Goal: Task Accomplishment & Management: Use online tool/utility

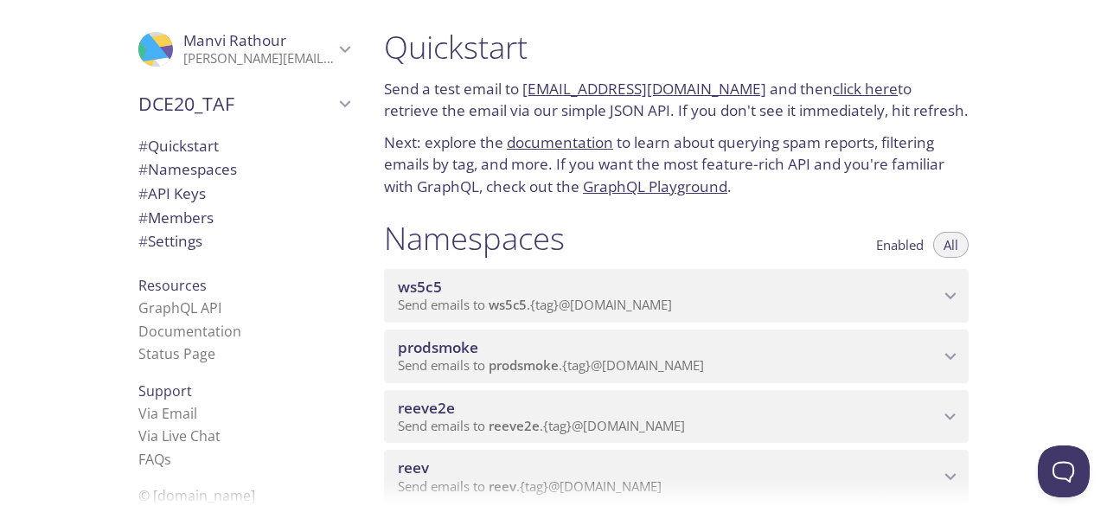
scroll to position [565, 0]
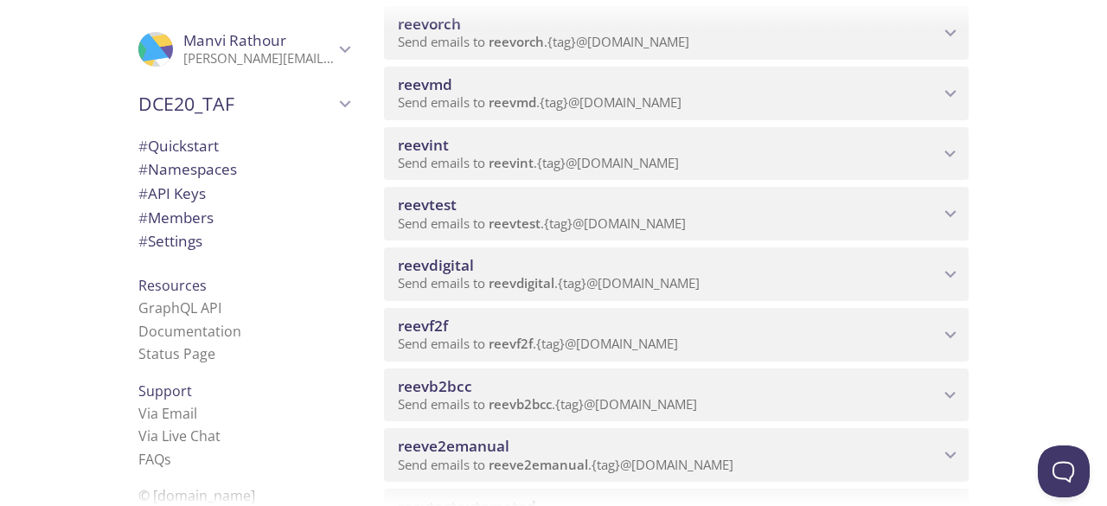
click at [661, 278] on span "Send emails to reevdigital . {tag} @[DOMAIN_NAME]" at bounding box center [549, 282] width 302 height 17
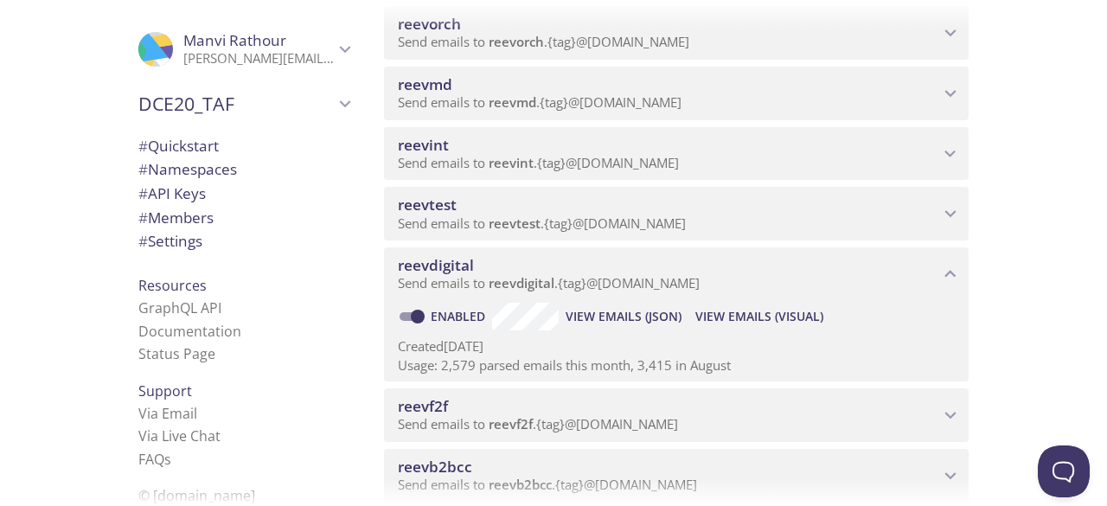
click at [760, 318] on span "View Emails (Visual)" at bounding box center [759, 316] width 128 height 21
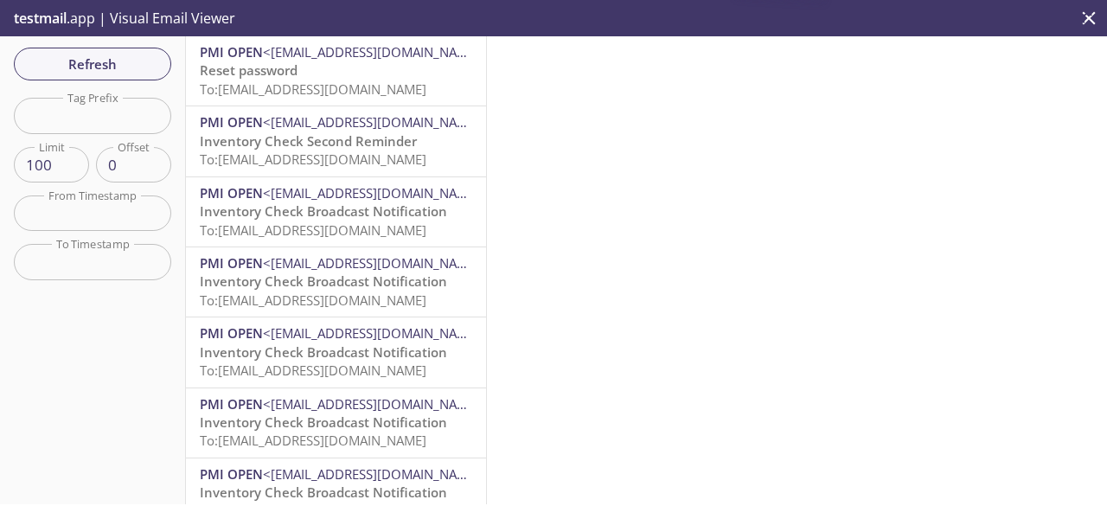
click at [322, 89] on span "To: [EMAIL_ADDRESS][DOMAIN_NAME]" at bounding box center [313, 88] width 227 height 17
